Goal: Go to known website: Go to known website

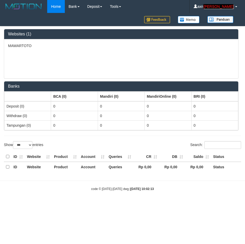
select select "***"
